Goal: Transaction & Acquisition: Obtain resource

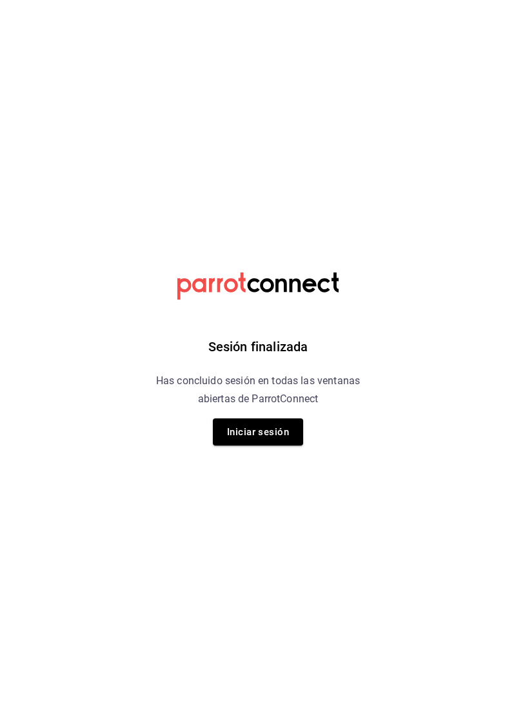
click at [284, 441] on button "Iniciar sesión" at bounding box center [258, 431] width 90 height 27
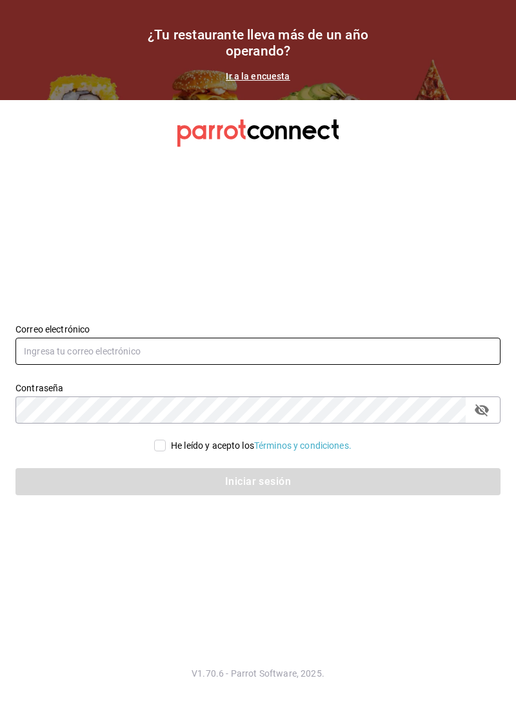
click at [320, 365] on input "text" at bounding box center [257, 350] width 485 height 27
click at [267, 365] on input "text" at bounding box center [257, 350] width 485 height 27
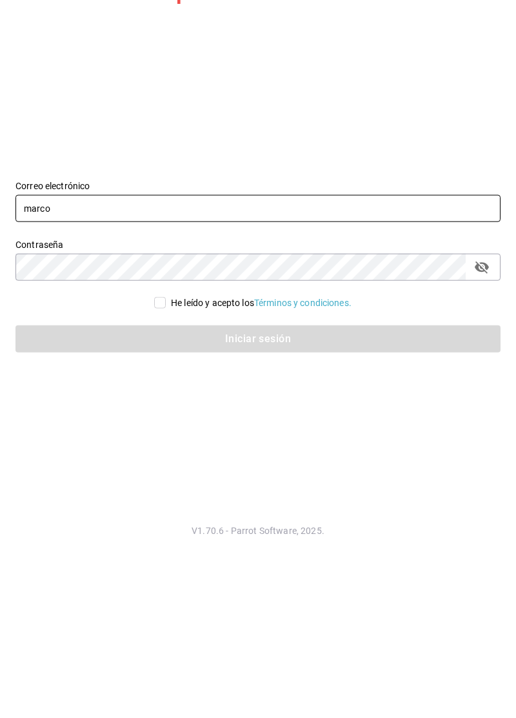
type input "marco"
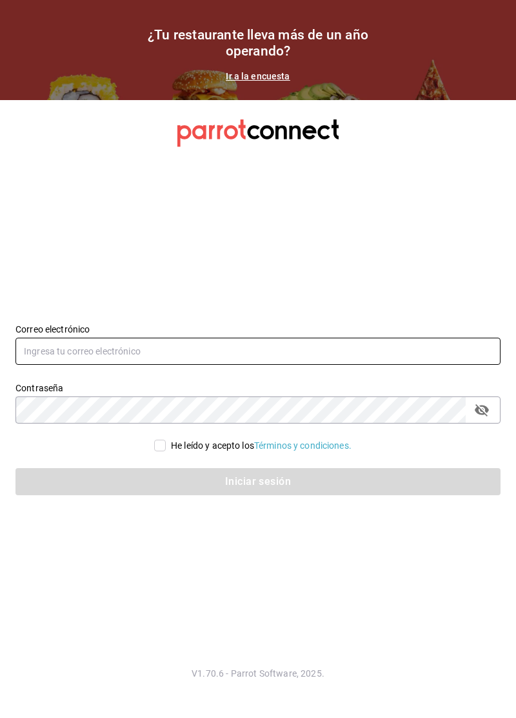
click at [351, 365] on input "text" at bounding box center [257, 350] width 485 height 27
click at [305, 365] on input "text" at bounding box center [257, 350] width 485 height 27
click at [370, 365] on input "text" at bounding box center [257, 350] width 485 height 27
paste input "marcocorleony01@gmail.com"
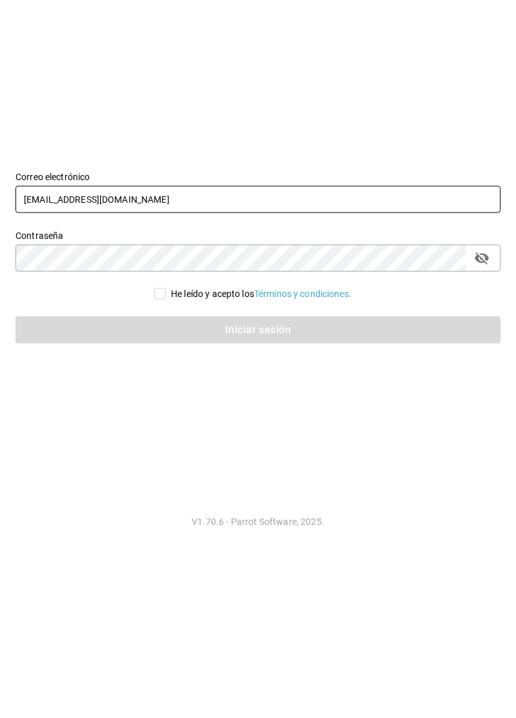
type input "marcocorleony01@gmail.com"
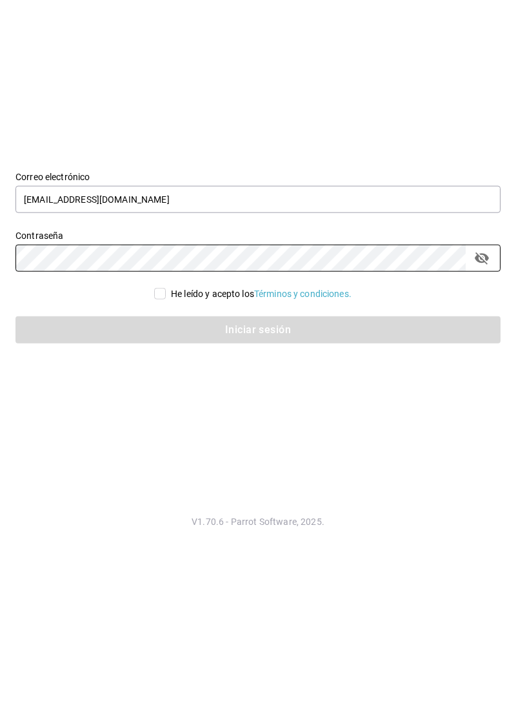
click at [480, 418] on icon "passwordField" at bounding box center [481, 409] width 15 height 15
click at [171, 452] on div "He leído y acepto los Términos y condiciones." at bounding box center [261, 446] width 181 height 14
click at [166, 451] on input "He leído y acepto los Términos y condiciones." at bounding box center [160, 445] width 12 height 12
checkbox input "true"
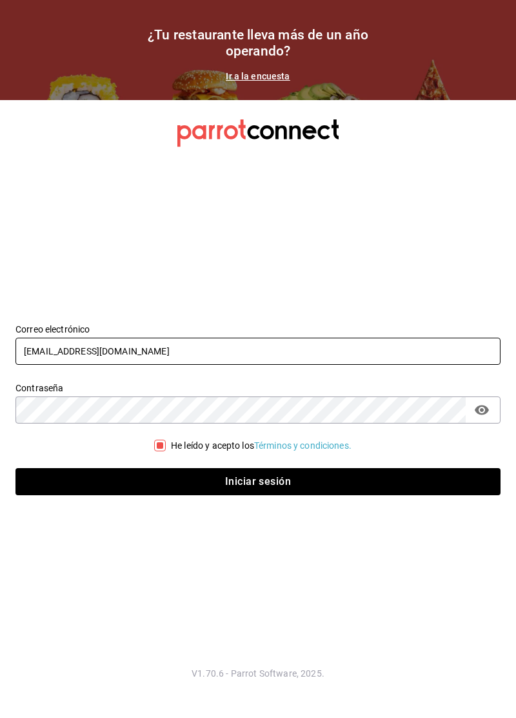
click at [284, 365] on input "marcocorleony01@gmail.com" at bounding box center [257, 350] width 485 height 27
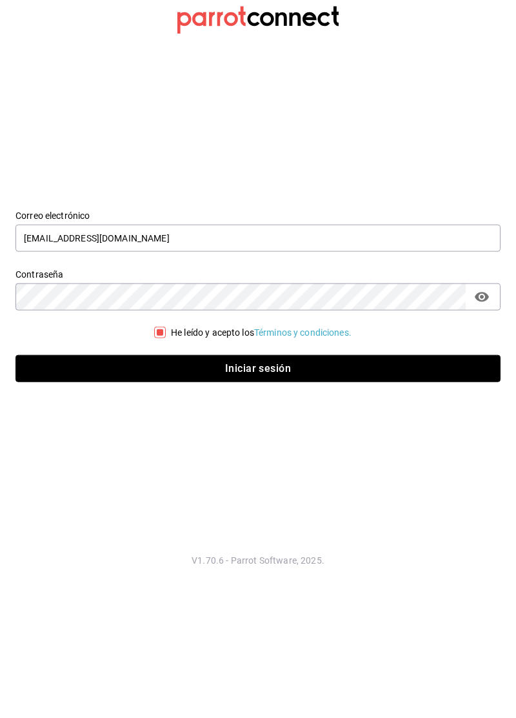
click at [305, 495] on button "Iniciar sesión" at bounding box center [257, 481] width 485 height 27
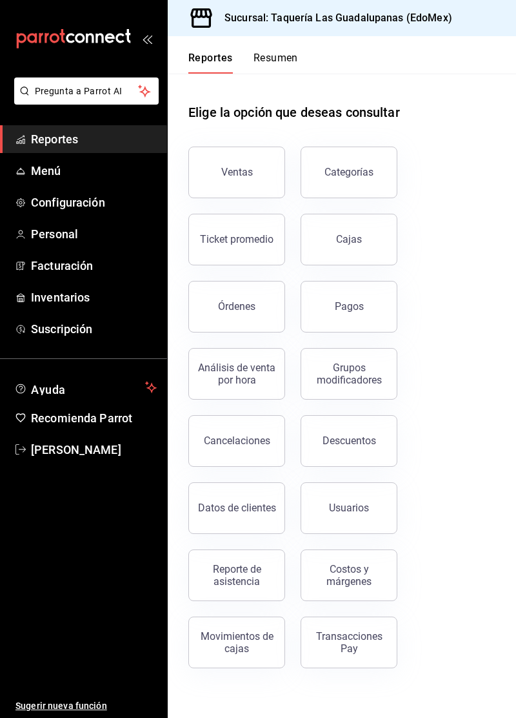
click at [45, 170] on span "Menú" at bounding box center [94, 170] width 126 height 17
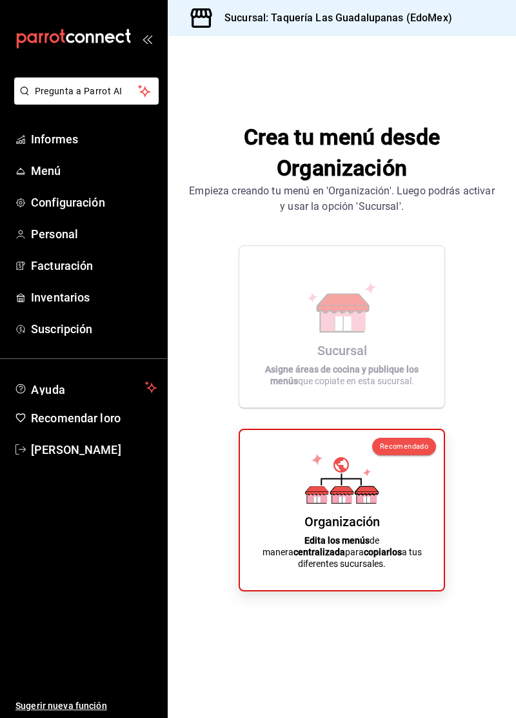
click at [381, 532] on div "Organización Edita los menús de manera centralizada para copiarlos a tus difere…" at bounding box center [342, 509] width 173 height 139
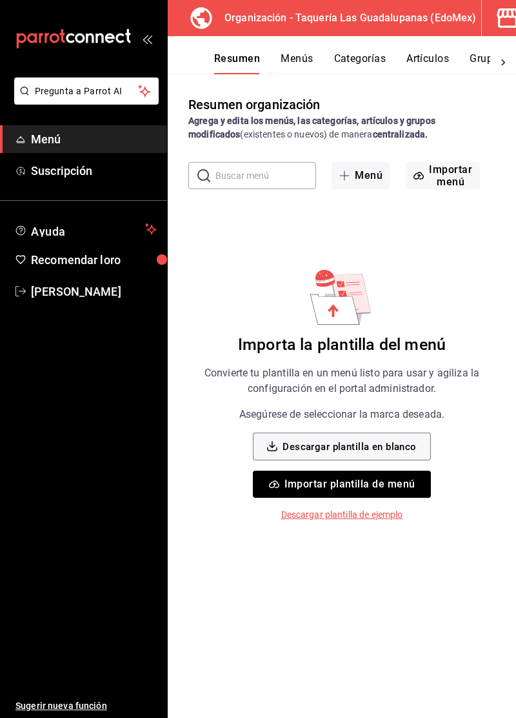
click at [384, 515] on font "Descargar plantilla de ejemplo" at bounding box center [342, 514] width 122 height 10
click at [399, 450] on font "Descargar plantilla en blanco" at bounding box center [350, 447] width 134 height 12
click at [398, 454] on button "Descargar plantilla en blanco" at bounding box center [341, 446] width 177 height 28
